Goal: Task Accomplishment & Management: Manage account settings

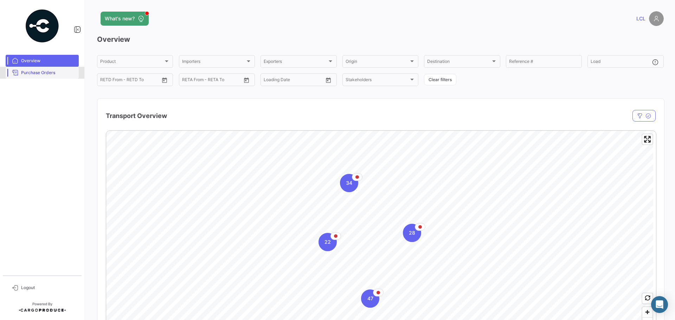
drag, startPoint x: 55, startPoint y: 72, endPoint x: 62, endPoint y: 73, distance: 6.8
click at [54, 72] on span "Purchase Orders" at bounding box center [48, 73] width 55 height 6
click at [39, 71] on span "Purchase Orders" at bounding box center [48, 73] width 55 height 6
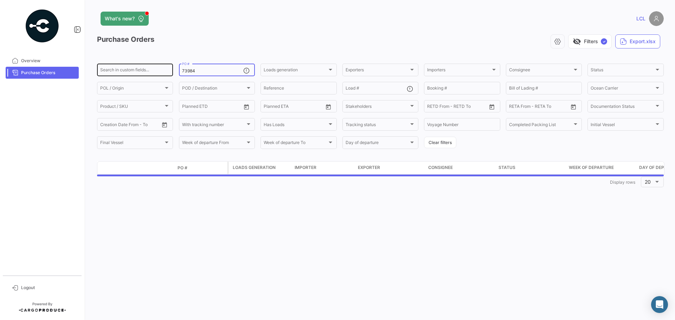
drag, startPoint x: 196, startPoint y: 69, endPoint x: 153, endPoint y: 68, distance: 42.9
click at [0, 0] on div "Search in custom fields... 73984 PO # Loads generation Loads generation Exporte…" at bounding box center [0, 0] width 0 height 0
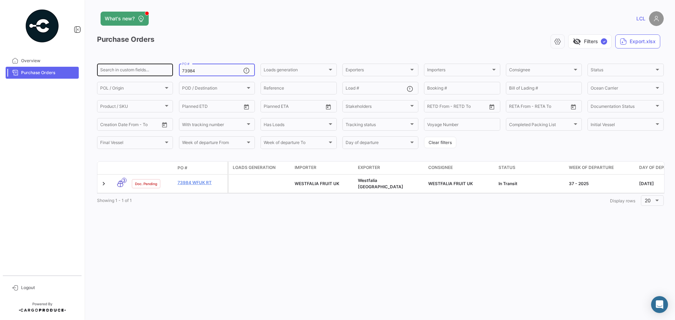
paste input "680 WFUK RT SS"
drag, startPoint x: 196, startPoint y: 70, endPoint x: 265, endPoint y: 74, distance: 68.7
click at [0, 0] on div "Search in custom fields... 73680 WFUK RT SS PO # Loads generation Loads generat…" at bounding box center [0, 0] width 0 height 0
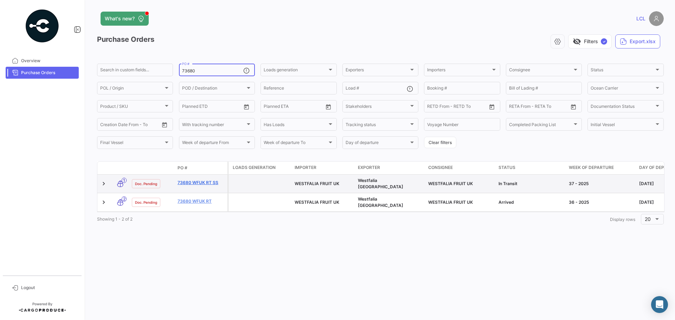
type input "73680"
click at [202, 183] on link "73680 WFUK RT SS" at bounding box center [200, 183] width 47 height 6
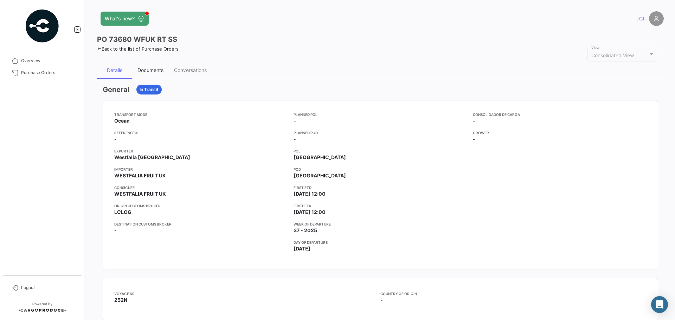
click at [156, 66] on div "Documents" at bounding box center [150, 70] width 37 height 17
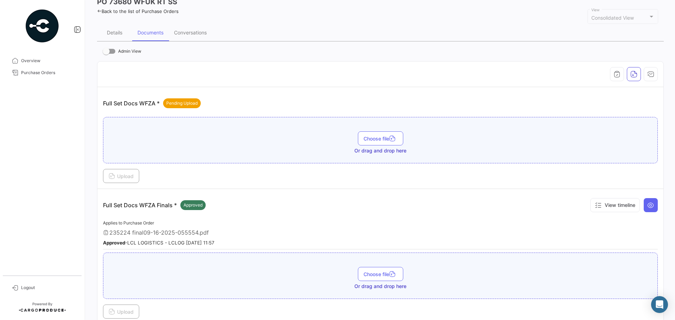
scroll to position [70, 0]
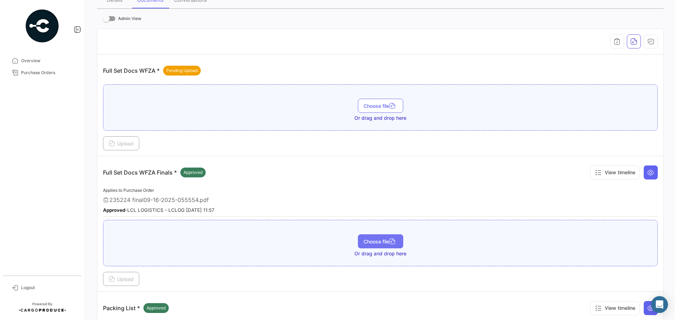
click at [364, 237] on button "Choose file" at bounding box center [380, 241] width 45 height 14
click at [124, 287] on td "Full Set Docs WFZA Finals * Approved View timeline Applies to Purchase Order 23…" at bounding box center [380, 224] width 566 height 136
click at [128, 283] on button "Upload" at bounding box center [121, 279] width 36 height 14
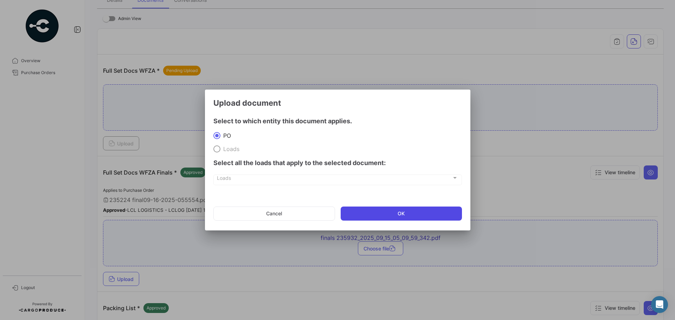
click at [395, 220] on button "OK" at bounding box center [401, 214] width 121 height 14
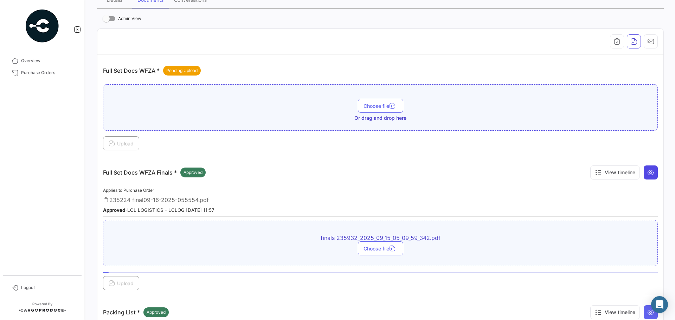
click at [643, 168] on button at bounding box center [650, 173] width 14 height 14
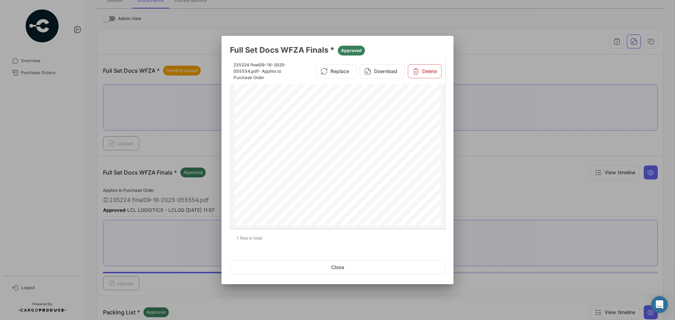
scroll to position [0, 0]
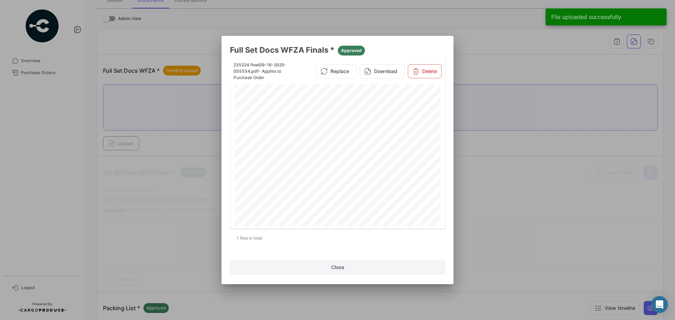
click at [303, 266] on button "Close" at bounding box center [337, 267] width 215 height 14
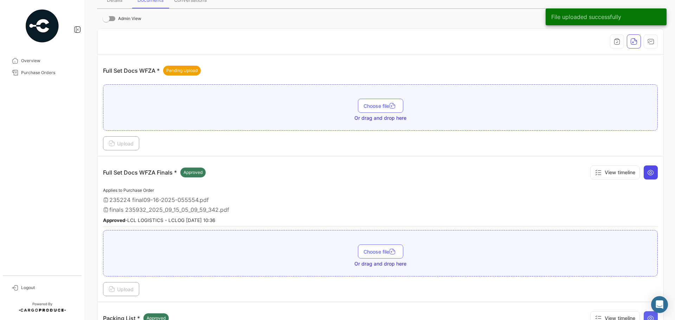
click at [653, 168] on button at bounding box center [650, 173] width 14 height 14
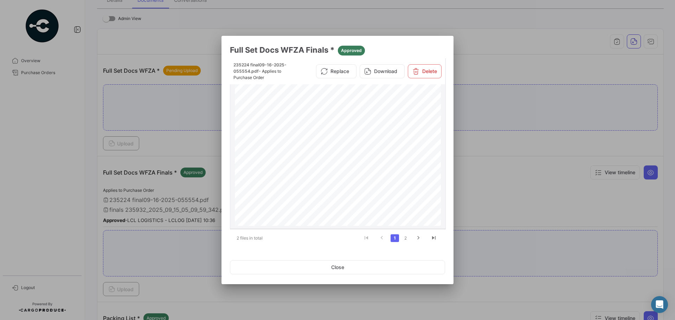
scroll to position [666, 0]
click at [417, 73] on icon at bounding box center [415, 71] width 7 height 7
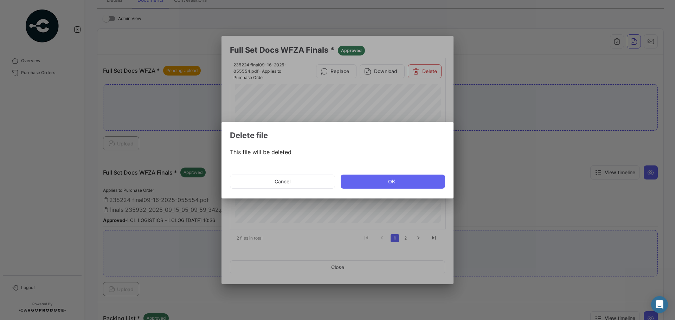
click at [353, 174] on mat-dialog-actions "Cancel OK" at bounding box center [337, 182] width 215 height 24
click at [355, 179] on button "OK" at bounding box center [393, 182] width 104 height 14
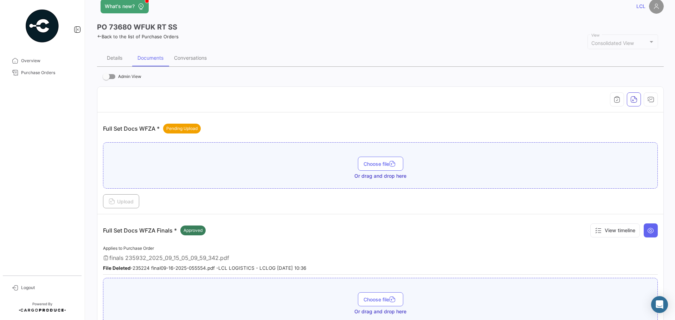
scroll to position [0, 0]
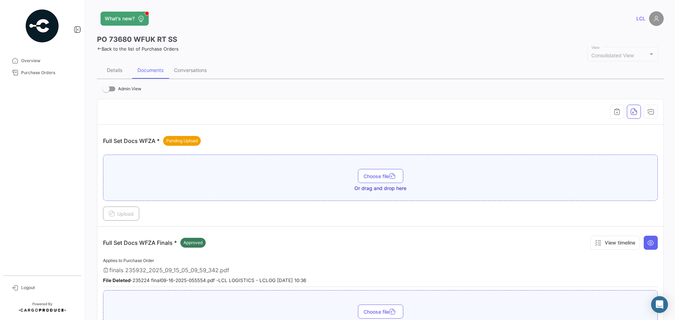
click at [121, 51] on link "Back to the list of Purchase Orders" at bounding box center [138, 49] width 82 height 6
